Goal: Task Accomplishment & Management: Manage account settings

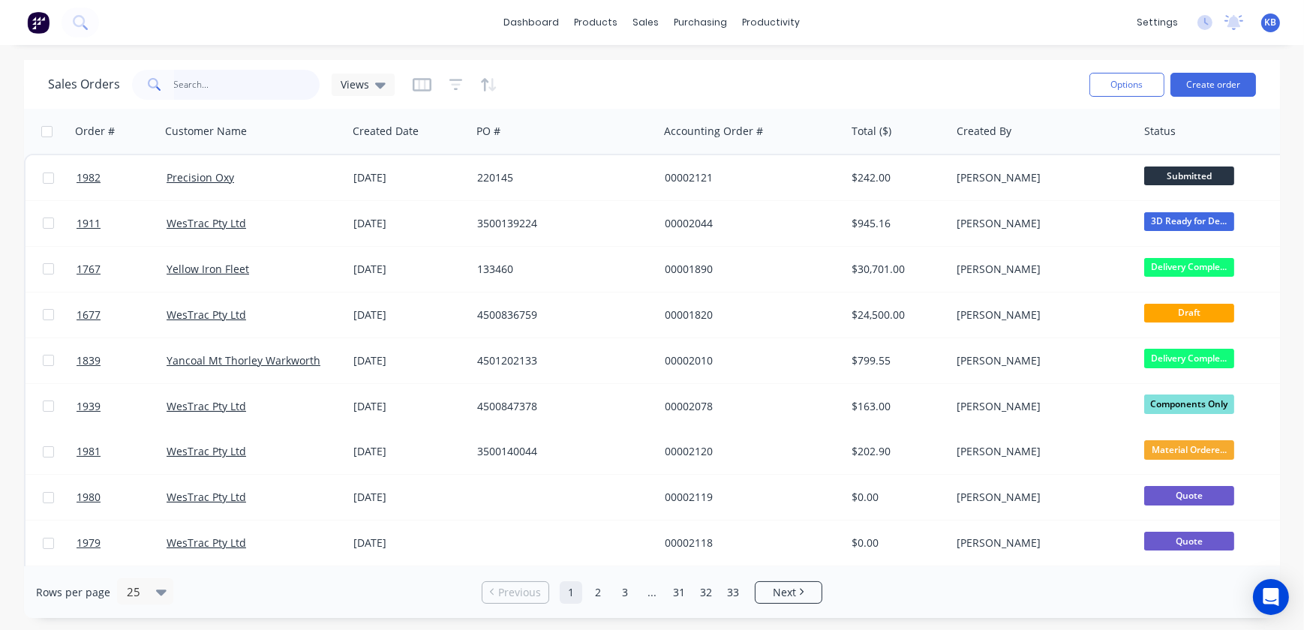
click at [246, 83] on input "text" at bounding box center [247, 85] width 146 height 30
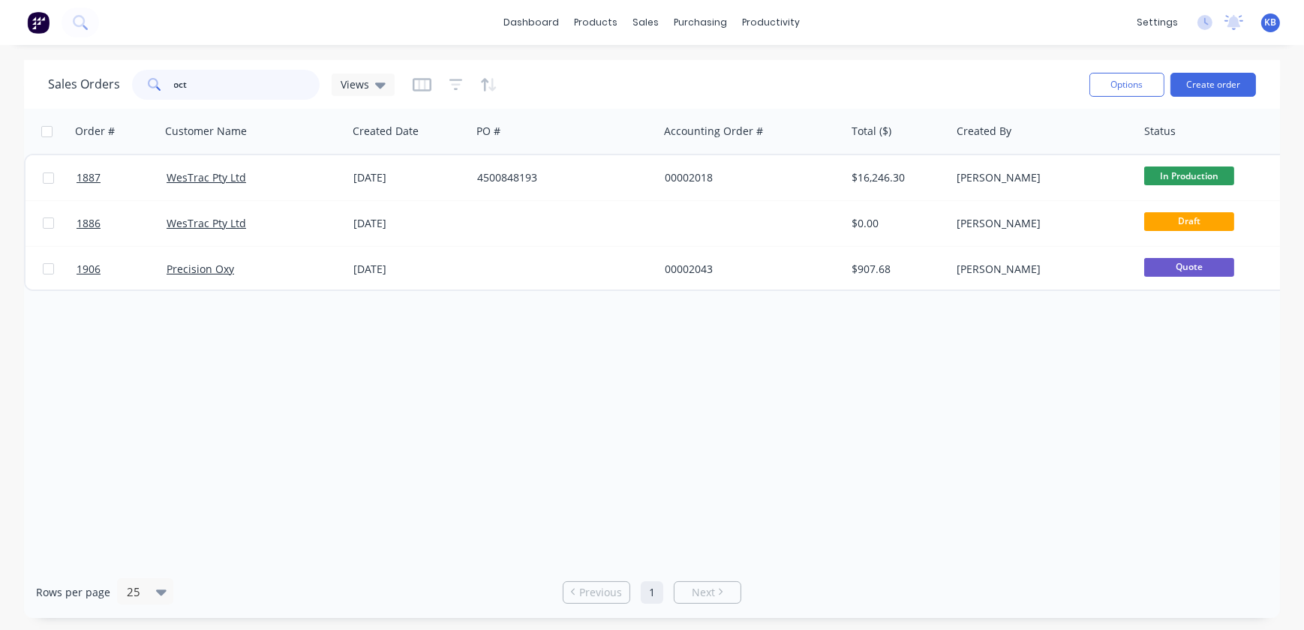
drag, startPoint x: 186, startPoint y: 93, endPoint x: 105, endPoint y: 89, distance: 81.1
click at [124, 90] on div "Sales Orders oct Views" at bounding box center [221, 85] width 347 height 30
type input "oct"
click at [657, 20] on div "sales" at bounding box center [646, 22] width 41 height 23
click at [673, 63] on link "Sales Orders" at bounding box center [725, 71] width 199 height 30
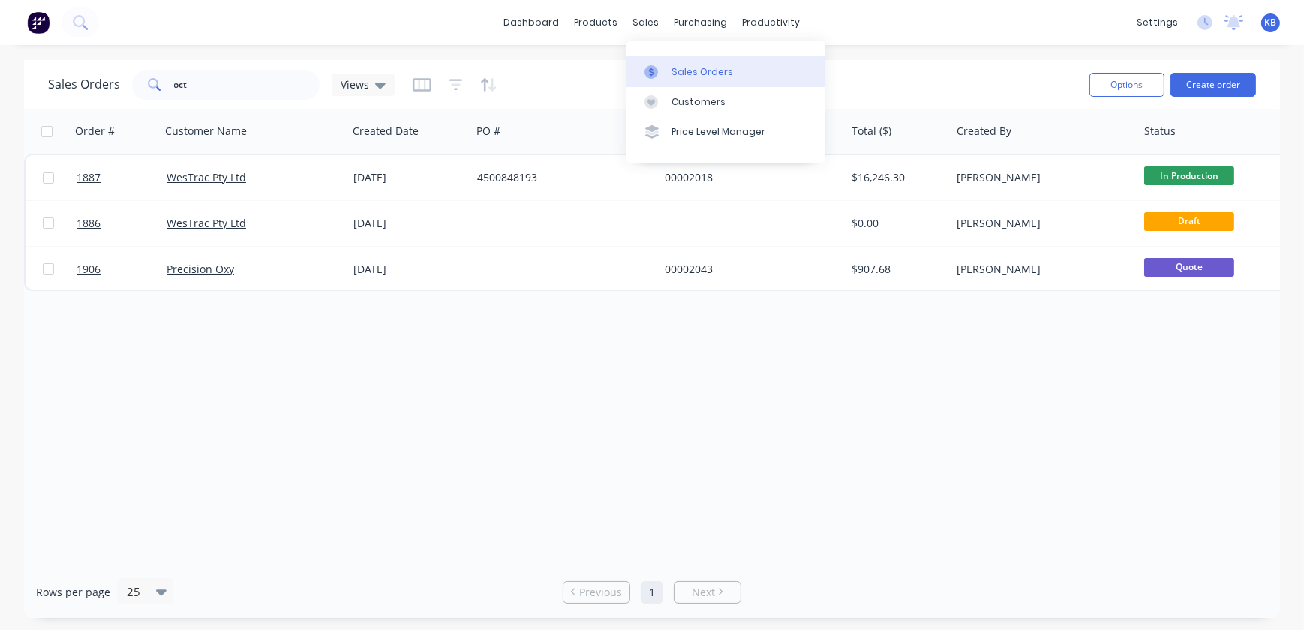
click at [683, 77] on div "Sales Orders" at bounding box center [702, 72] width 62 height 14
click at [656, 26] on div "sales" at bounding box center [646, 22] width 41 height 23
drag, startPoint x: 659, startPoint y: 47, endPoint x: 665, endPoint y: 68, distance: 20.9
click at [662, 55] on div "Sales Orders Customers Price Level Manager" at bounding box center [725, 101] width 199 height 121
click at [665, 68] on div at bounding box center [655, 72] width 23 height 14
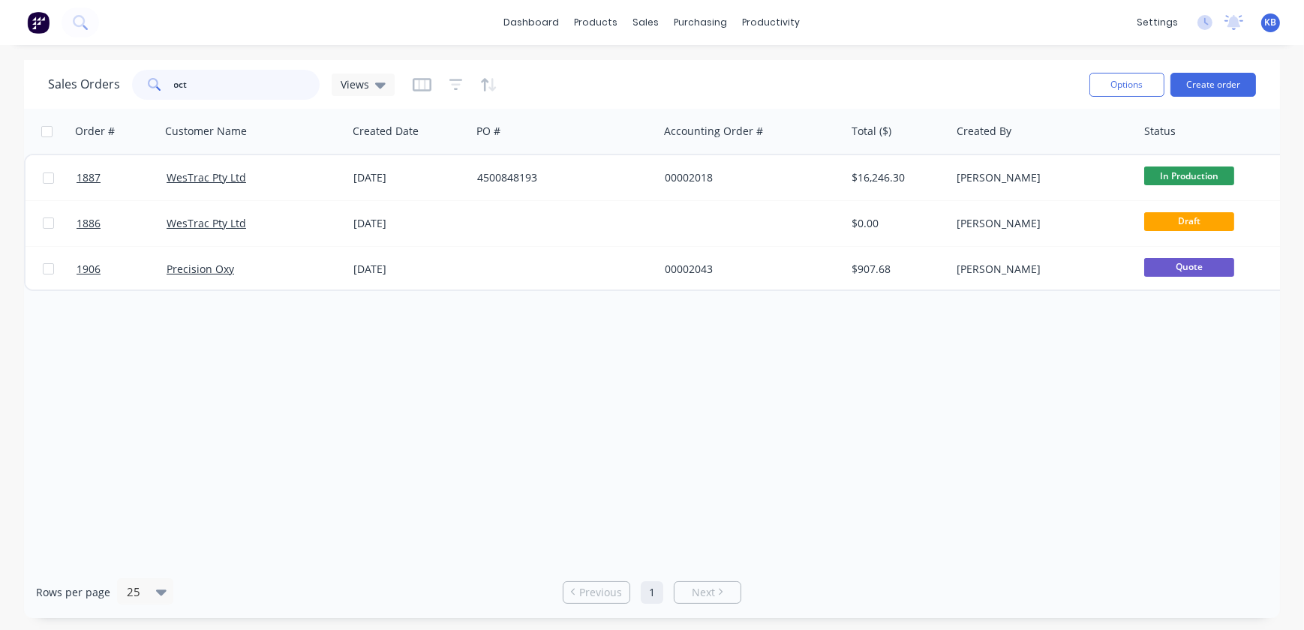
drag, startPoint x: 249, startPoint y: 79, endPoint x: 174, endPoint y: 79, distance: 75.0
click at [174, 80] on input "oct" at bounding box center [247, 85] width 146 height 30
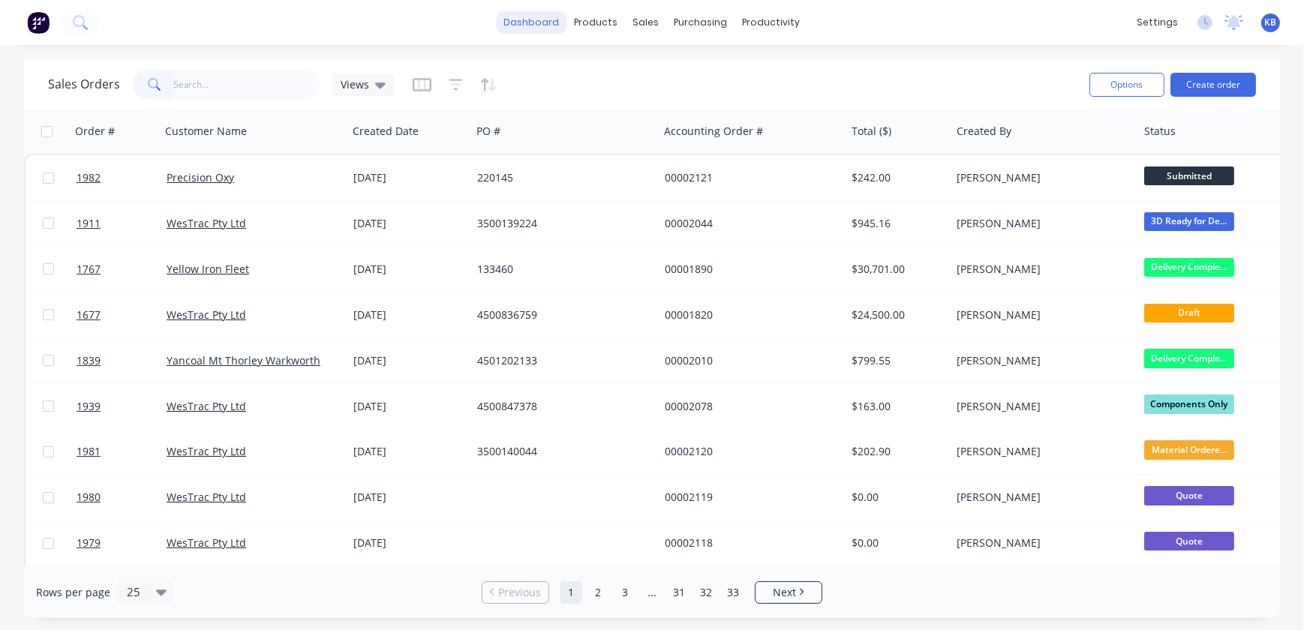
click at [531, 29] on link "dashboard" at bounding box center [532, 22] width 71 height 23
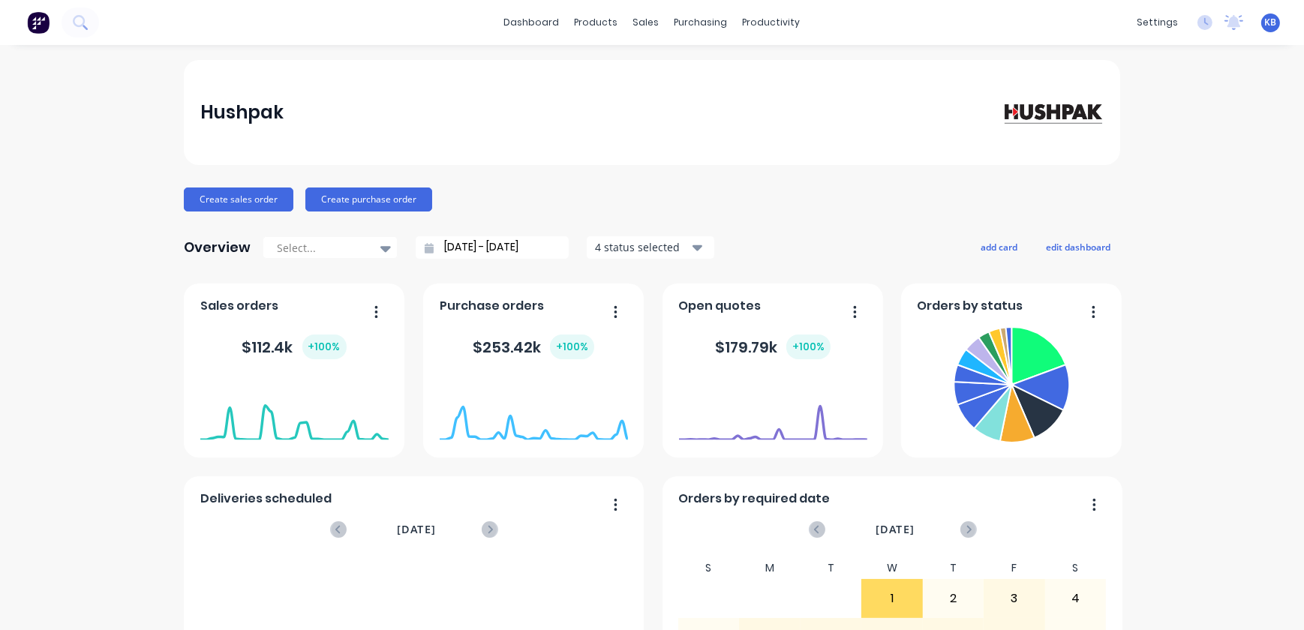
click at [366, 308] on button "button" at bounding box center [371, 313] width 32 height 23
click at [302, 416] on div "Export to Excel Format" at bounding box center [315, 411] width 116 height 22
click at [476, 245] on input "13/09/25 - 14/10/25" at bounding box center [498, 247] width 129 height 23
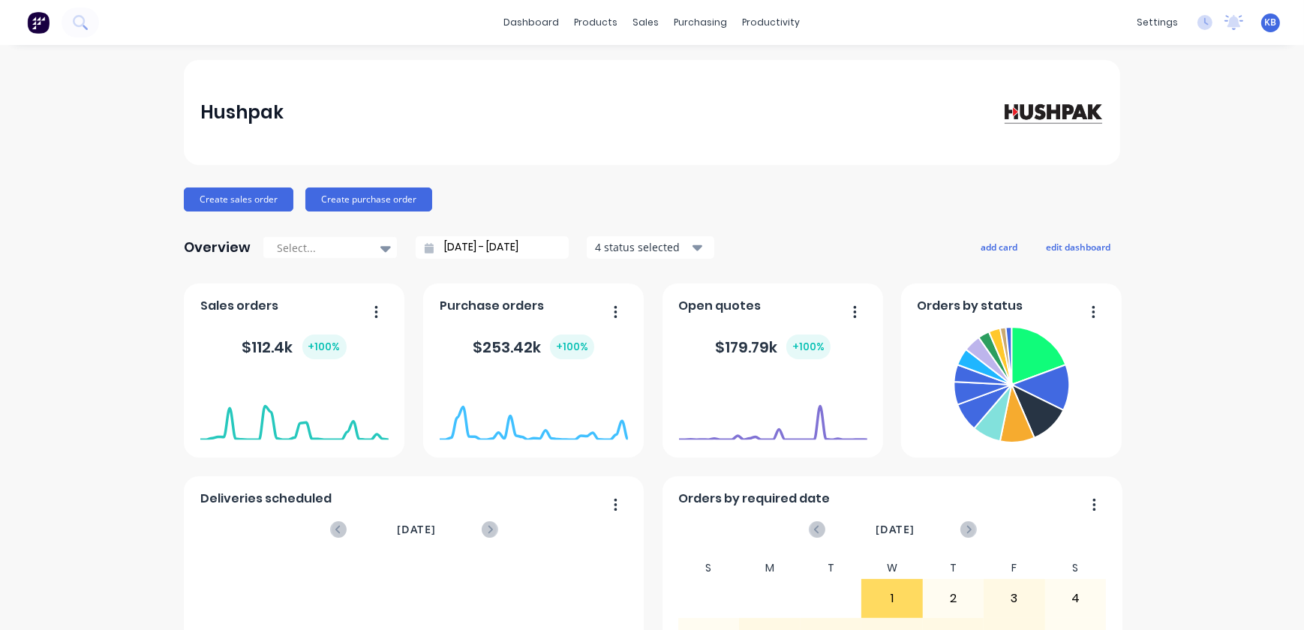
click at [861, 305] on div "Open quotes" at bounding box center [773, 310] width 188 height 22
click at [852, 305] on button "button" at bounding box center [850, 313] width 32 height 23
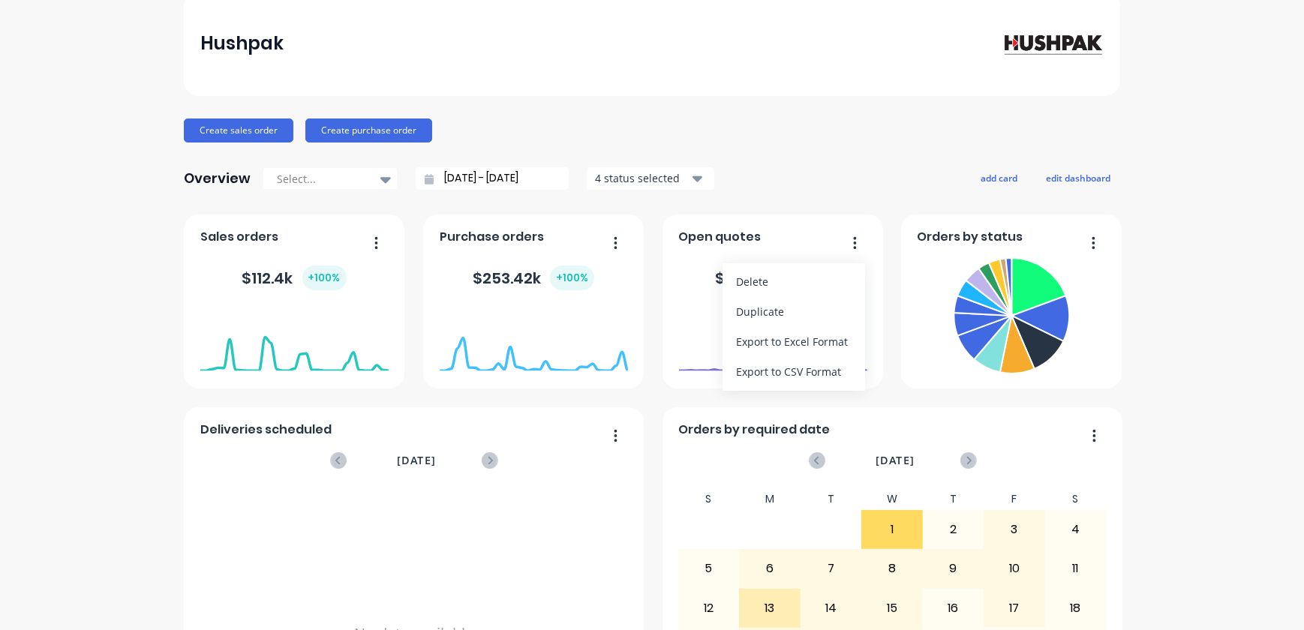
scroll to position [136, 0]
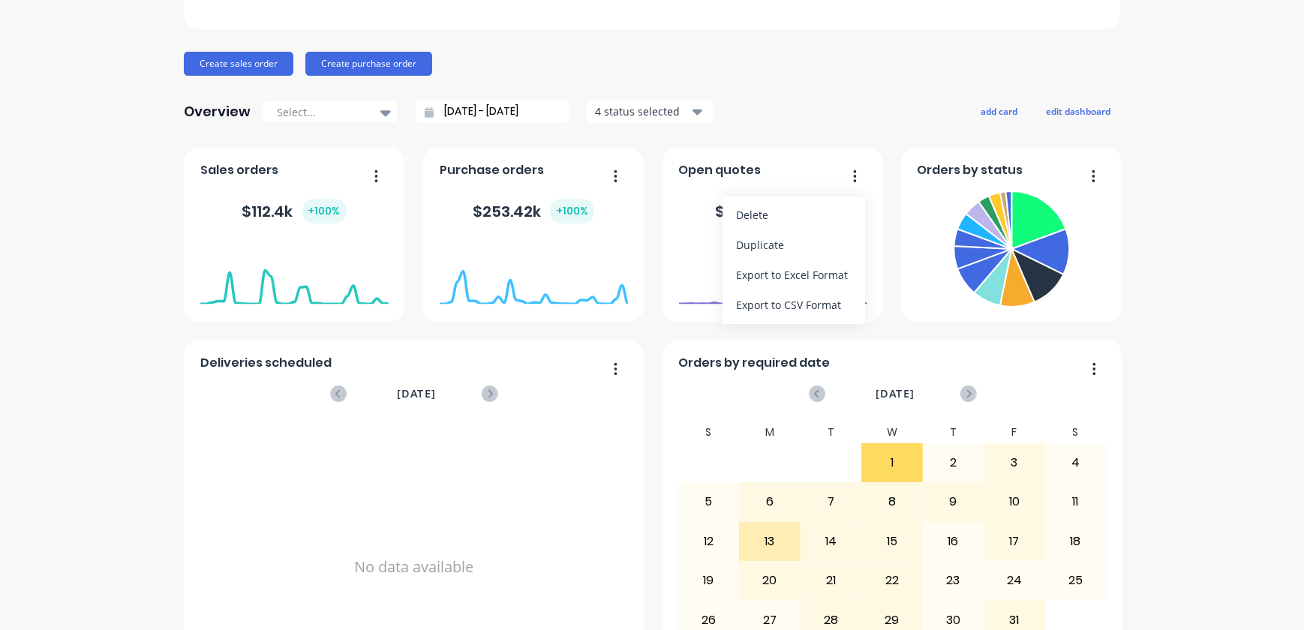
click at [792, 101] on div "Overview Select... 13/09/25 - 14/10/25 4 status selected add card edit dashboard" at bounding box center [652, 112] width 936 height 30
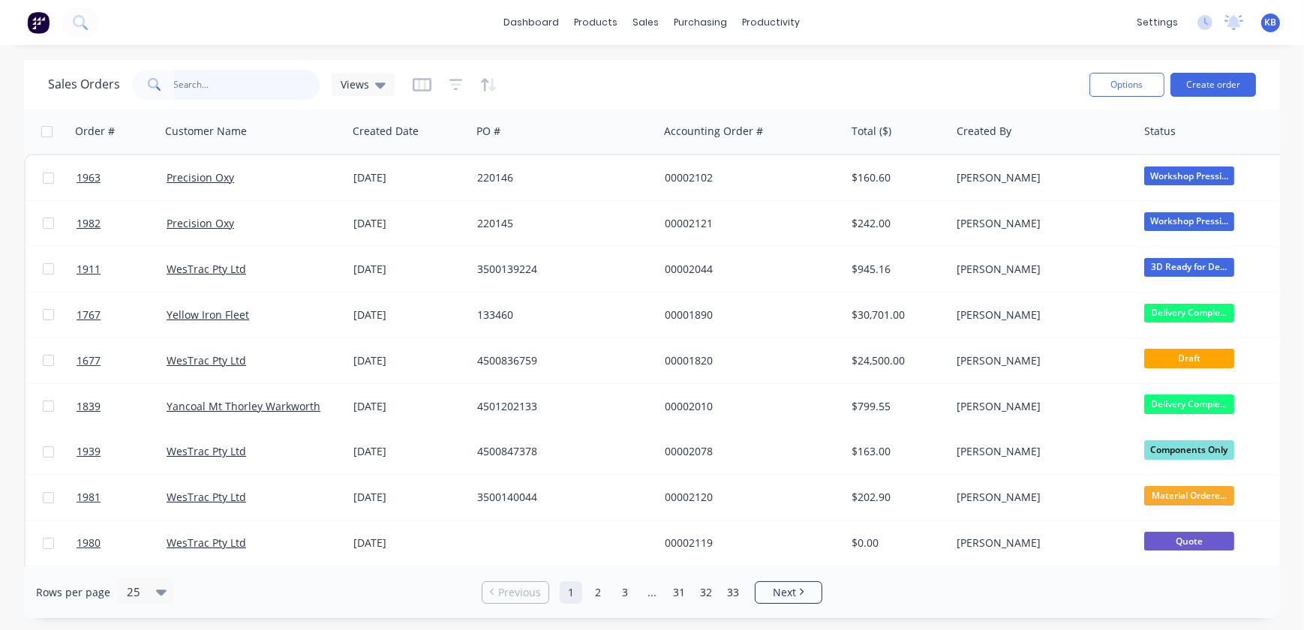
click at [239, 89] on input "text" at bounding box center [247, 85] width 146 height 30
type input "1948"
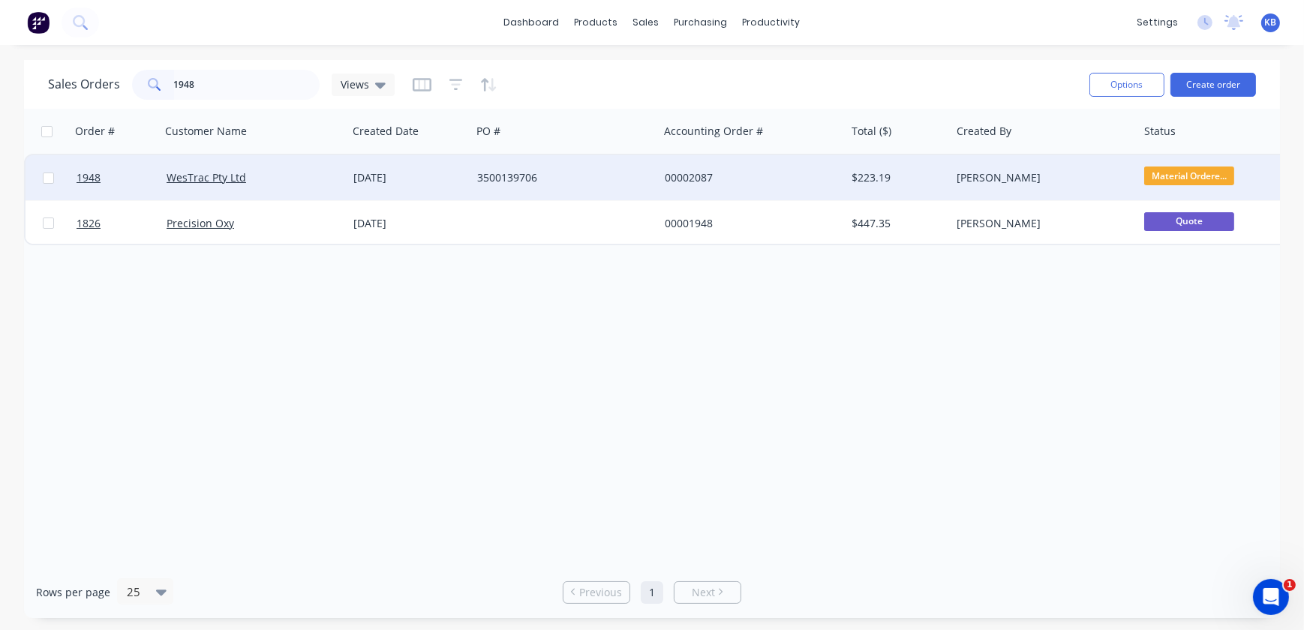
click at [73, 179] on div at bounding box center [116, 177] width 90 height 45
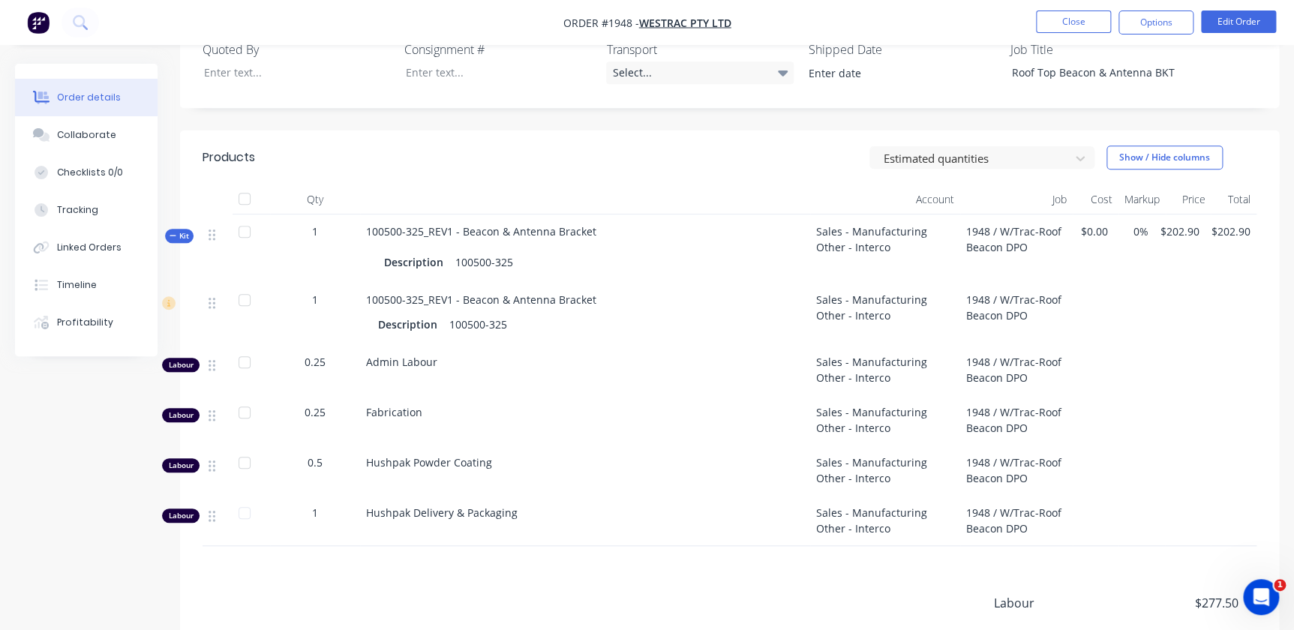
scroll to position [581, 0]
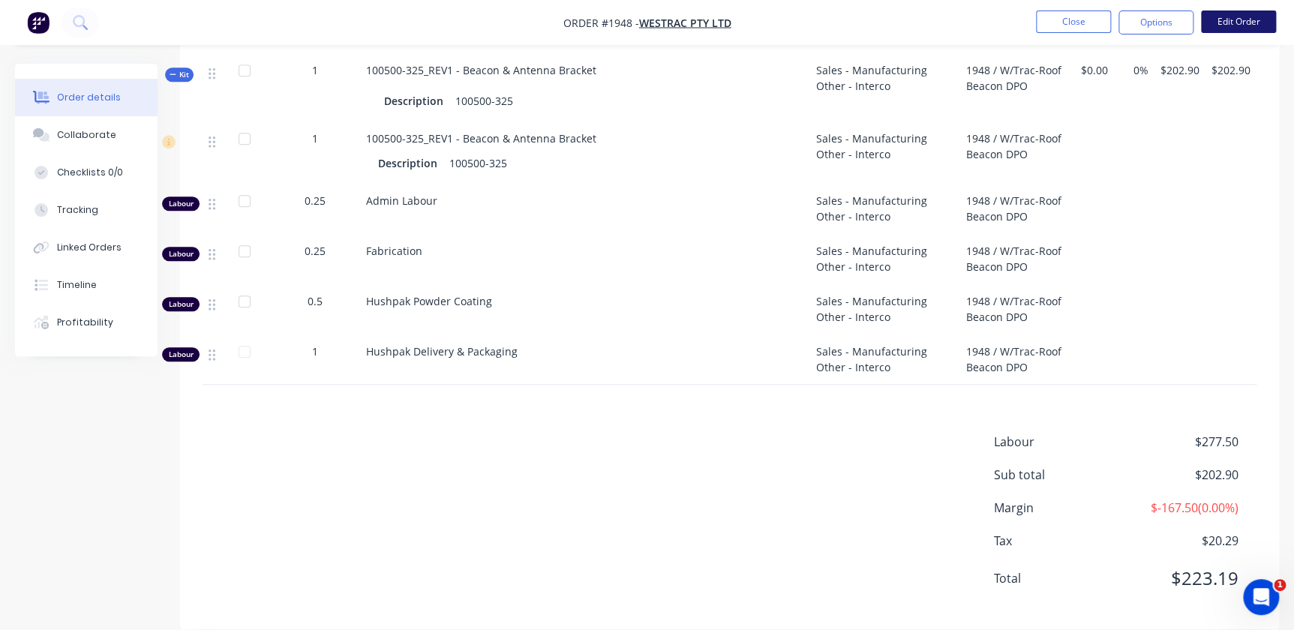
click at [1231, 25] on button "Edit Order" at bounding box center [1238, 22] width 75 height 23
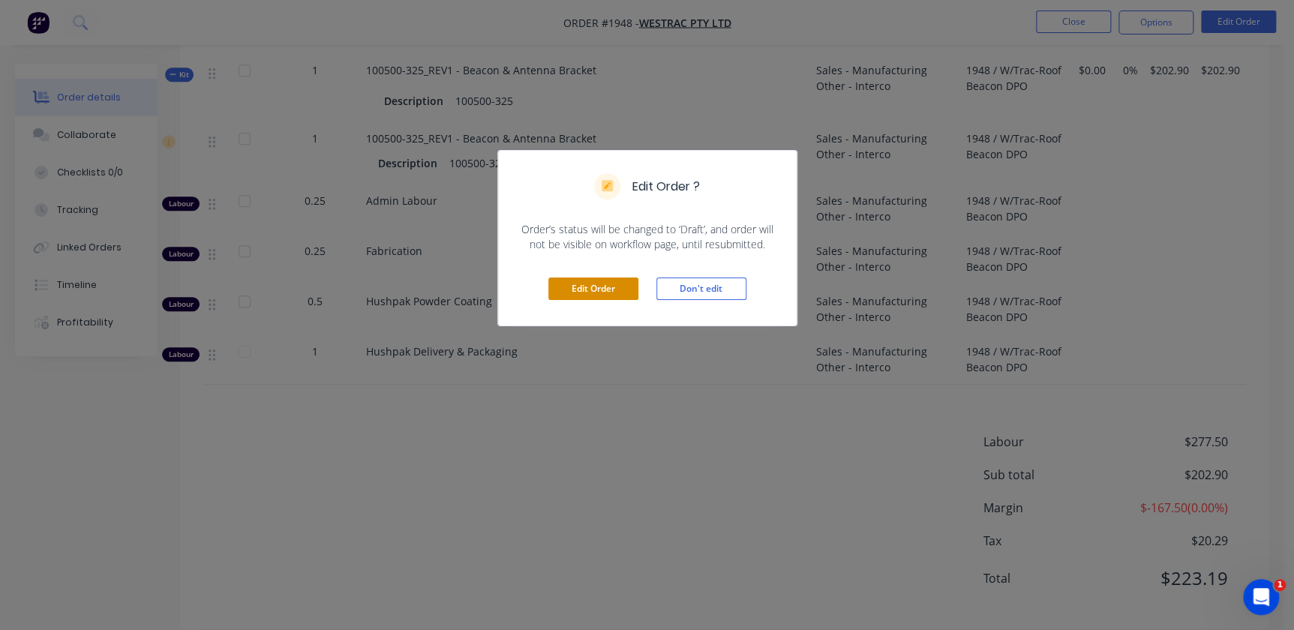
click at [577, 284] on button "Edit Order" at bounding box center [593, 289] width 90 height 23
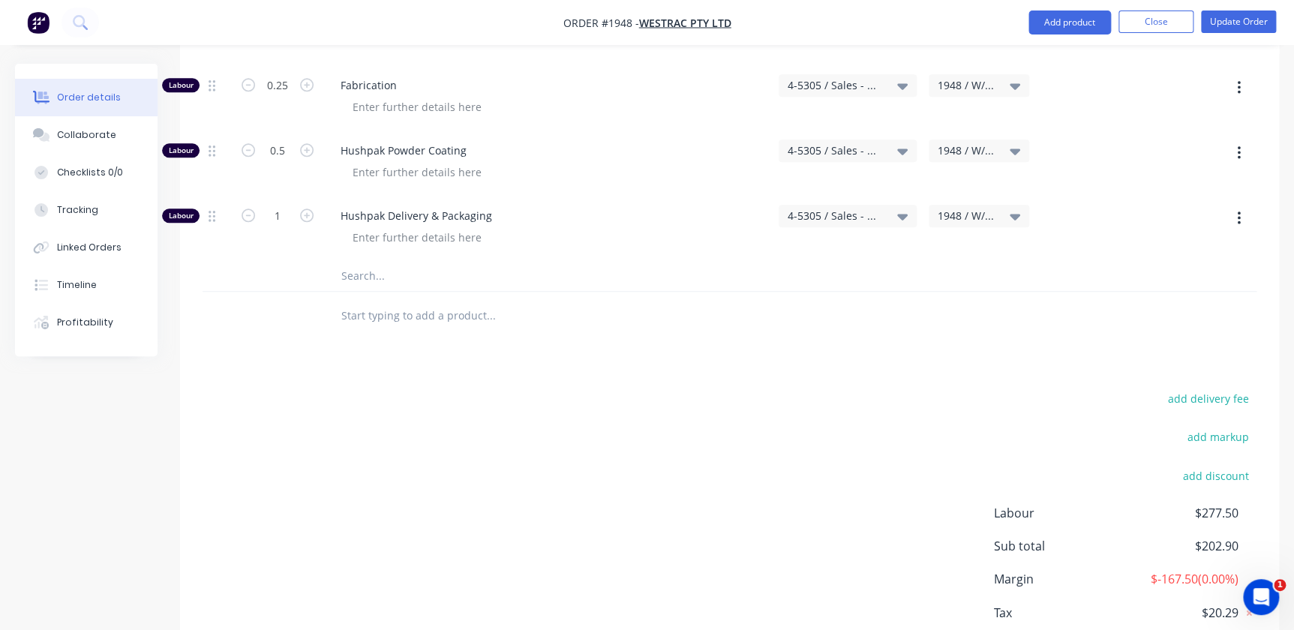
scroll to position [885, 0]
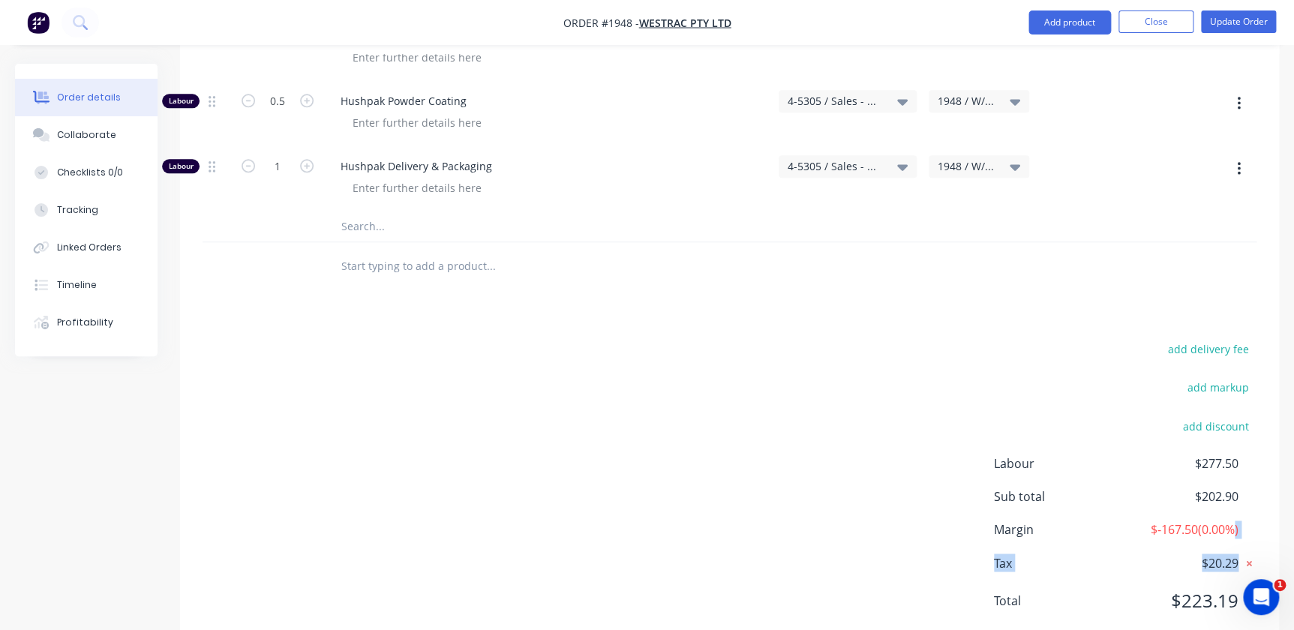
drag, startPoint x: 1233, startPoint y: 500, endPoint x: 1251, endPoint y: 518, distance: 25.5
click at [1239, 509] on div "Labour $277.50 Sub total $202.90 Margin $-167.50 ( 0.00 %) Tax $20.29 Total $22…" at bounding box center [1125, 542] width 263 height 174
click at [1251, 556] on icon at bounding box center [1249, 563] width 15 height 15
click at [1214, 15] on button "Update Order" at bounding box center [1238, 22] width 75 height 23
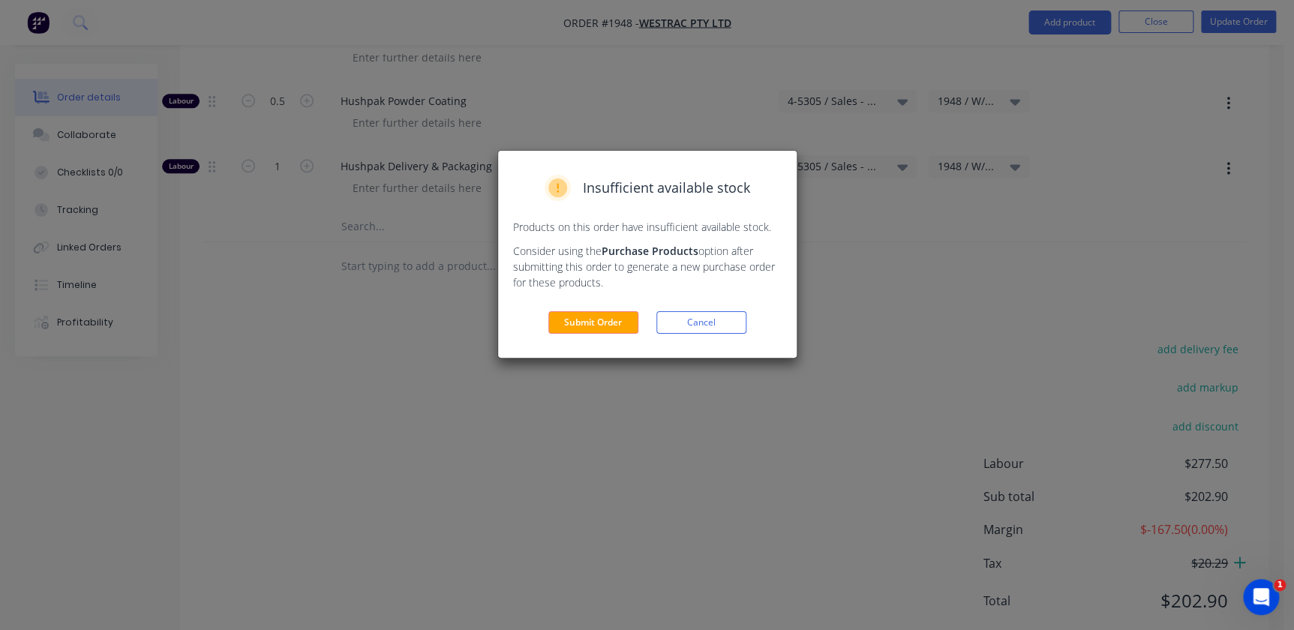
click at [617, 335] on div "Insufficient available stock Products on this order have insufficient available…" at bounding box center [647, 254] width 299 height 207
click at [626, 320] on button "Submit Order" at bounding box center [593, 322] width 90 height 23
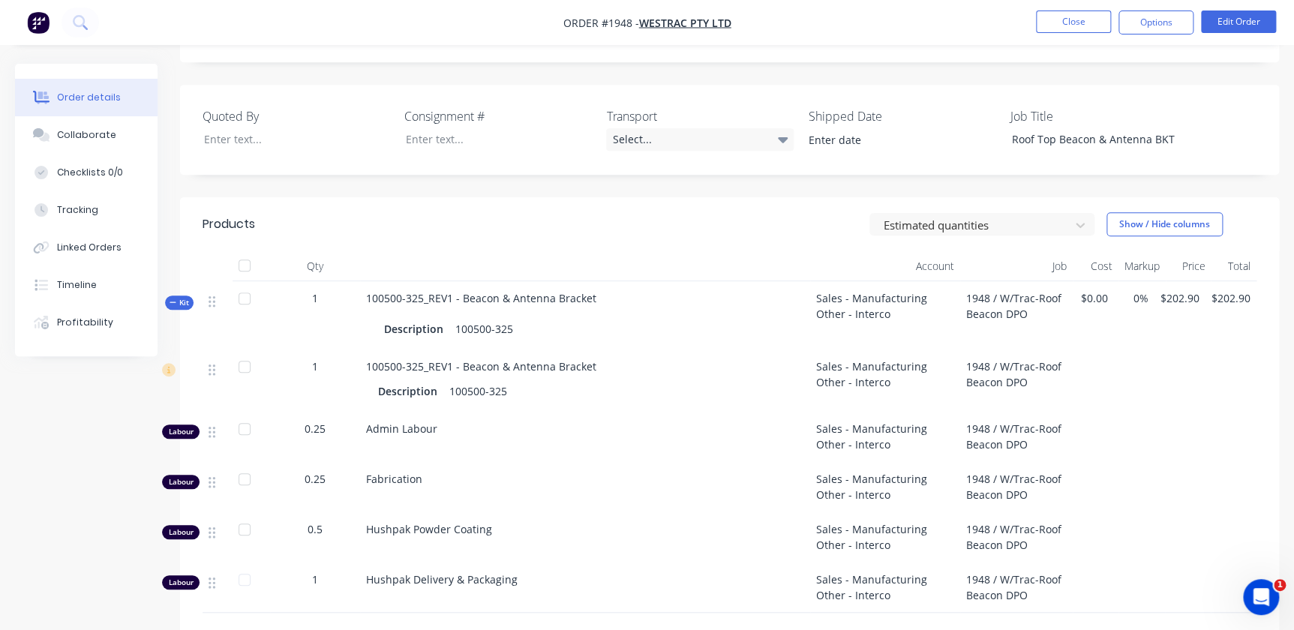
scroll to position [308, 0]
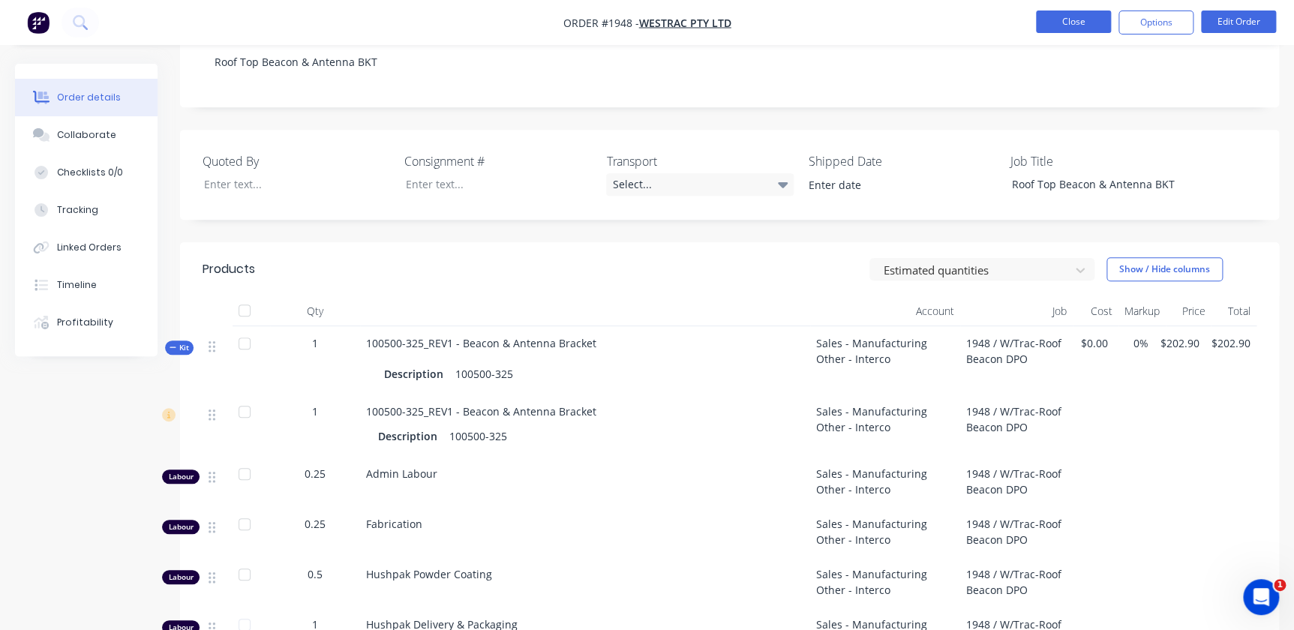
click at [1036, 14] on button "Close" at bounding box center [1073, 22] width 75 height 23
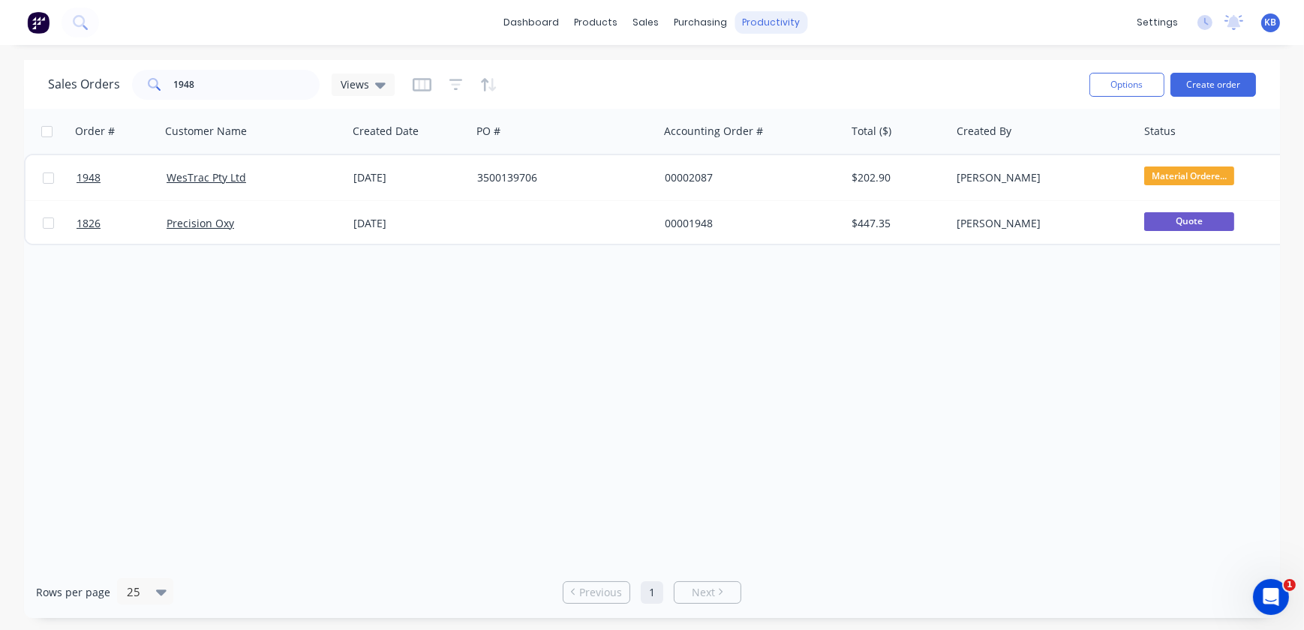
click at [762, 22] on div "productivity" at bounding box center [771, 22] width 73 height 23
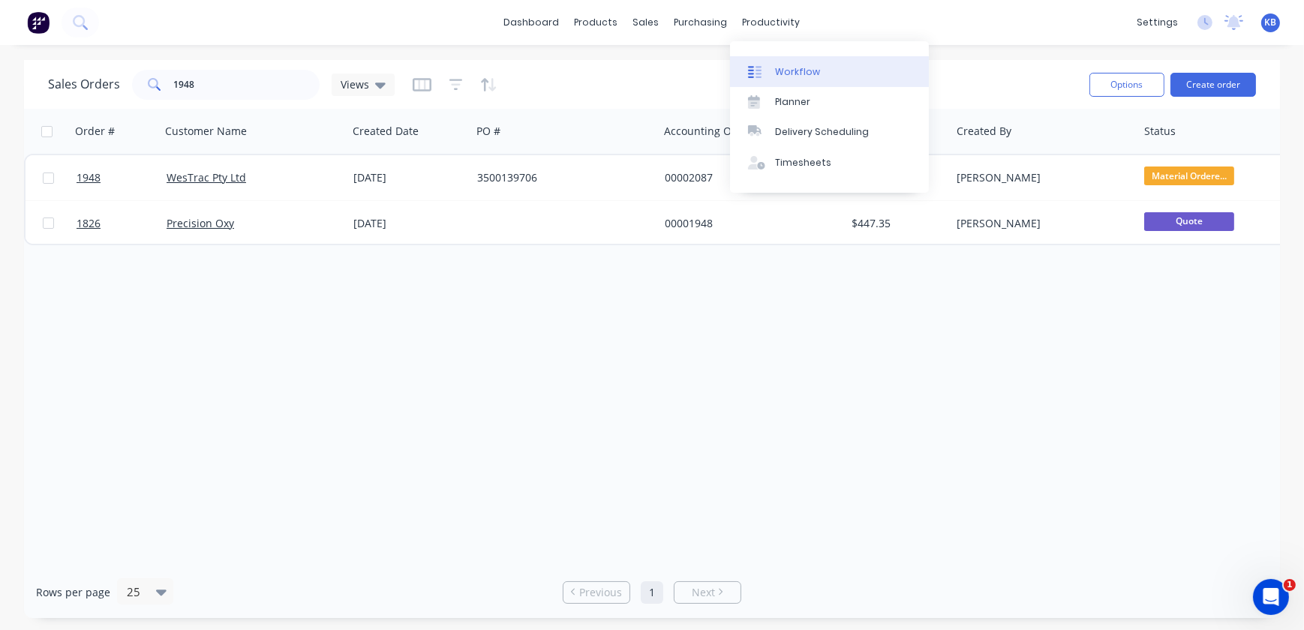
click at [789, 74] on div "Workflow" at bounding box center [797, 72] width 45 height 14
